Goal: Information Seeking & Learning: Understand process/instructions

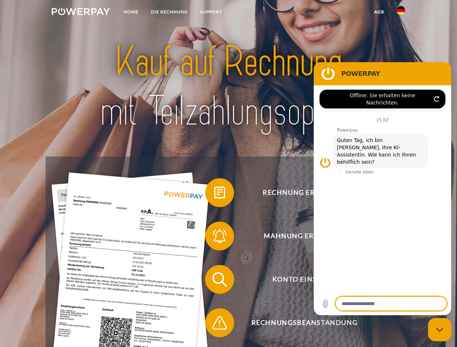
click at [81, 13] on img at bounding box center [81, 11] width 58 height 7
click at [401, 13] on img at bounding box center [401, 10] width 9 height 9
click at [379, 12] on link "agb" at bounding box center [379, 11] width 22 height 13
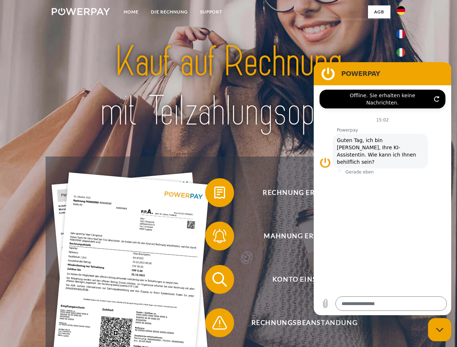
click at [214, 194] on span at bounding box center [209, 193] width 36 height 36
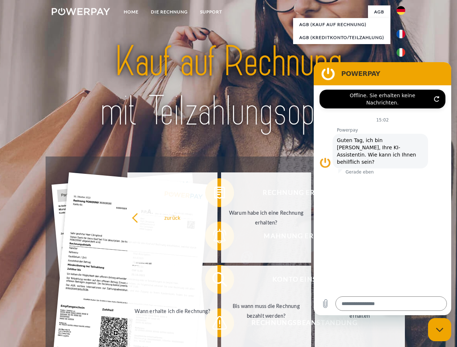
click at [214, 238] on div "Rechnung erhalten? Mahnung erhalten? Konto einsehen" at bounding box center [229, 302] width 366 height 290
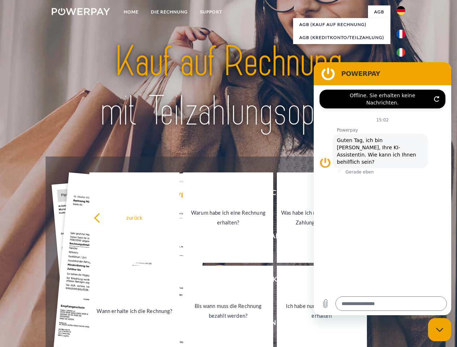
click at [214, 281] on link "Bis wann muss die Rechnung bezahlt werden?" at bounding box center [228, 311] width 90 height 90
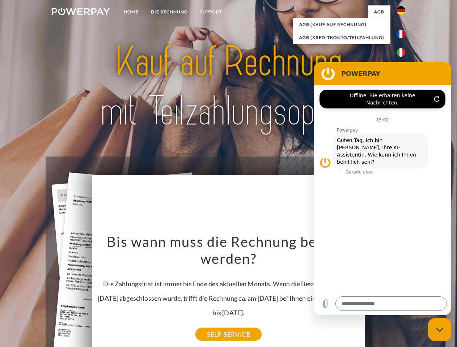
click at [440, 330] on icon "Messaging-Fenster schließen" at bounding box center [440, 330] width 8 height 5
type textarea "*"
